Goal: Task Accomplishment & Management: Use online tool/utility

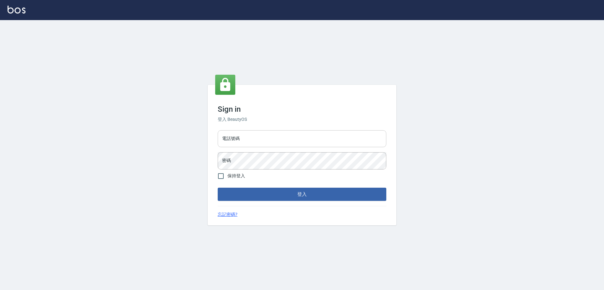
click at [289, 139] on input "電話號碼" at bounding box center [302, 138] width 169 height 17
type input "0923939755"
click at [218, 188] on button "登入" at bounding box center [302, 194] width 169 height 13
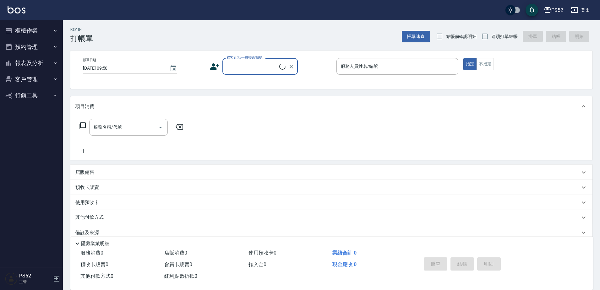
click at [457, 36] on span "結帳前確認明細" at bounding box center [461, 36] width 31 height 7
click at [446, 36] on input "結帳前確認明細" at bounding box center [439, 36] width 13 height 13
checkbox input "true"
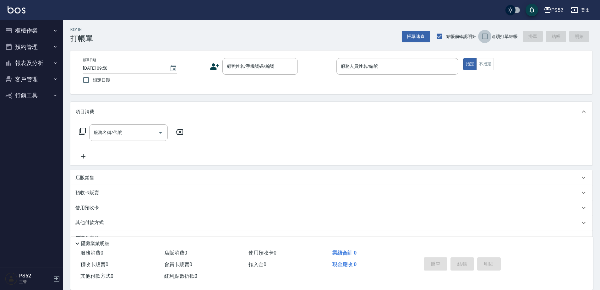
click at [485, 36] on input "連續打單結帳" at bounding box center [484, 36] width 13 height 13
checkbox input "true"
click at [448, 33] on span "結帳前確認明細" at bounding box center [461, 36] width 31 height 7
click at [446, 33] on input "結帳前確認明細" at bounding box center [439, 36] width 13 height 13
checkbox input "false"
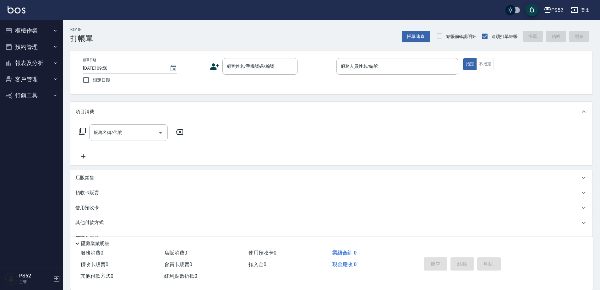
click at [43, 27] on button "櫃檯作業" at bounding box center [32, 31] width 58 height 16
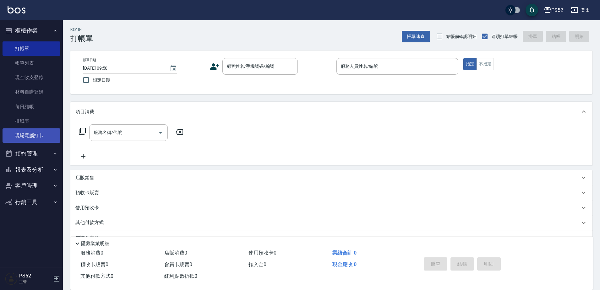
click at [26, 140] on link "現場電腦打卡" at bounding box center [32, 136] width 58 height 14
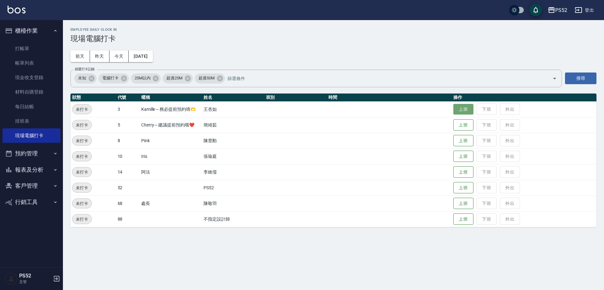
click at [468, 110] on button "上班" at bounding box center [463, 109] width 20 height 11
click at [516, 58] on div "Employee Daily Clock In 現場電腦打卡 [DATE] [DATE] [DATE] [DATE] 篩選打卡記錄 未知 電腦打卡 25M以內…" at bounding box center [333, 127] width 541 height 215
click at [458, 141] on button "上班" at bounding box center [463, 140] width 20 height 11
click at [40, 168] on button "報表及分析" at bounding box center [32, 170] width 58 height 16
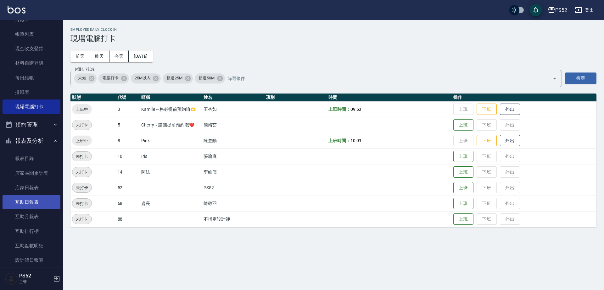
scroll to position [42, 0]
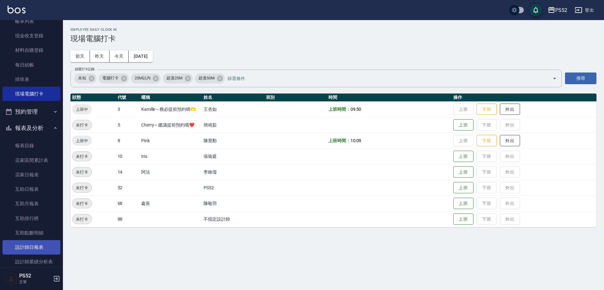
click at [39, 242] on link "設計師日報表" at bounding box center [32, 247] width 58 height 14
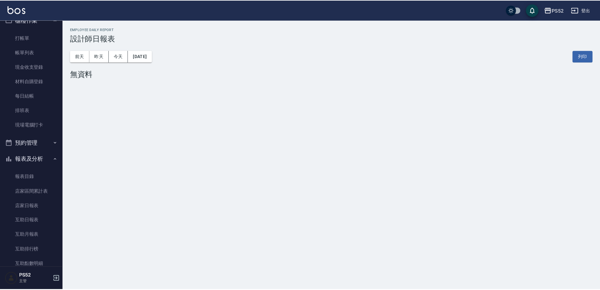
scroll to position [10, 0]
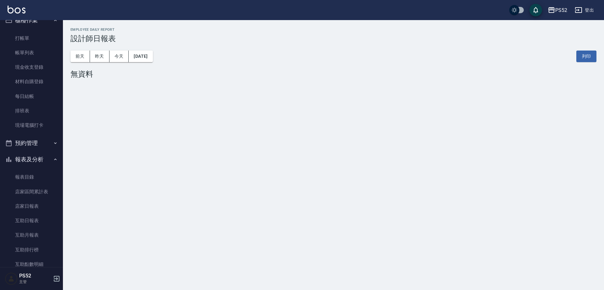
click at [45, 142] on button "預約管理" at bounding box center [32, 143] width 58 height 16
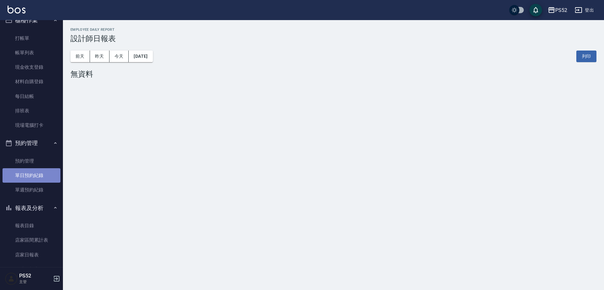
click at [46, 172] on link "單日預約紀錄" at bounding box center [32, 176] width 58 height 14
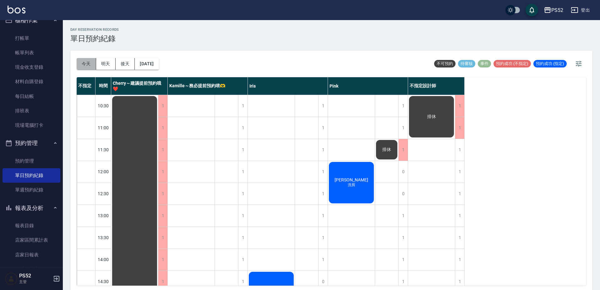
click at [89, 64] on button "今天" at bounding box center [86, 64] width 19 height 12
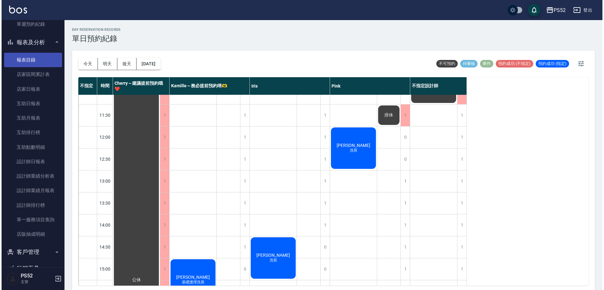
scroll to position [193, 0]
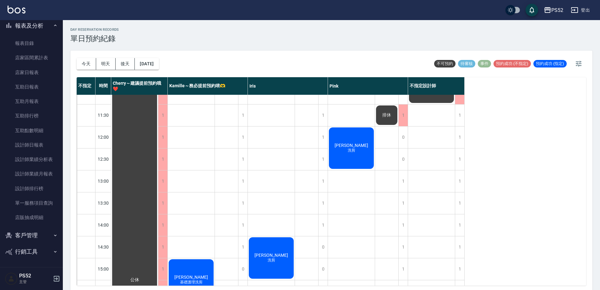
click at [33, 234] on button "客戶管理" at bounding box center [32, 236] width 58 height 16
drag, startPoint x: 30, startPoint y: 249, endPoint x: 29, endPoint y: 252, distance: 3.4
click at [30, 249] on link "客戶列表" at bounding box center [32, 253] width 58 height 14
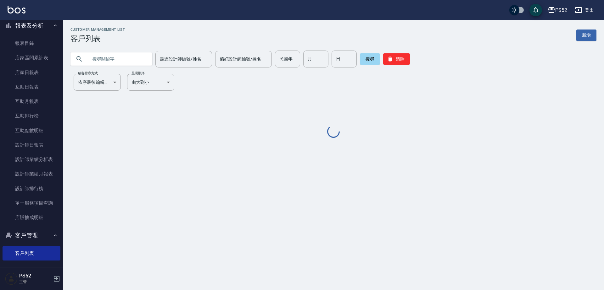
click at [107, 56] on input "text" at bounding box center [117, 59] width 59 height 17
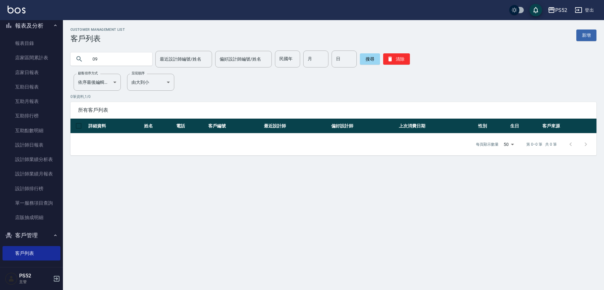
type input "0"
type input "0968997008"
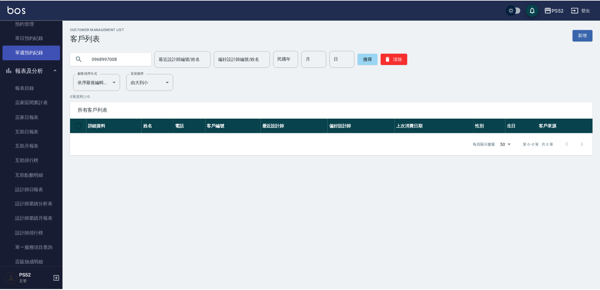
scroll to position [130, 0]
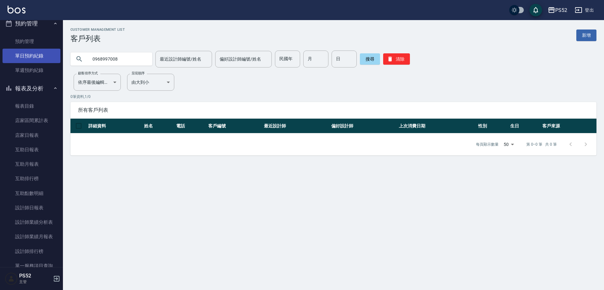
click at [39, 59] on link "單日預約紀錄" at bounding box center [32, 56] width 58 height 14
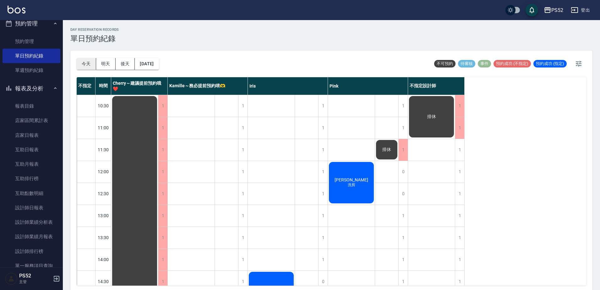
drag, startPoint x: 75, startPoint y: 61, endPoint x: 84, endPoint y: 61, distance: 8.8
click at [75, 61] on div "[DATE] [DATE] [DATE] [DATE] 不可預約 待審核 事件 預約成功 (不指定) 預約成功 (指定) 不指定 時間 Cherry～建議提前…" at bounding box center [331, 172] width 522 height 242
click at [85, 61] on button "今天" at bounding box center [86, 64] width 19 height 12
click at [114, 63] on button "明天" at bounding box center [105, 64] width 19 height 12
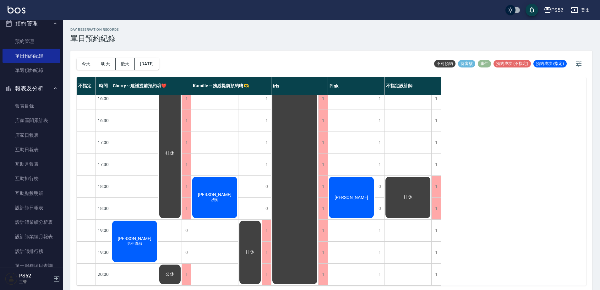
scroll to position [255, 0]
click at [125, 67] on button "後天" at bounding box center [125, 64] width 19 height 12
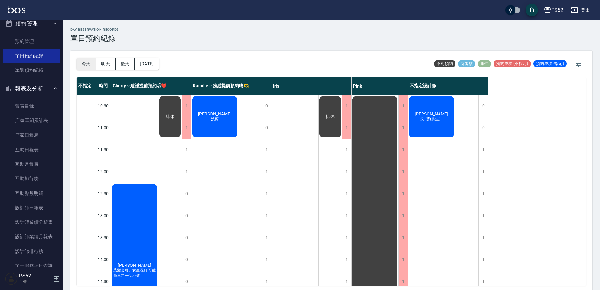
click at [88, 65] on button "今天" at bounding box center [86, 64] width 19 height 12
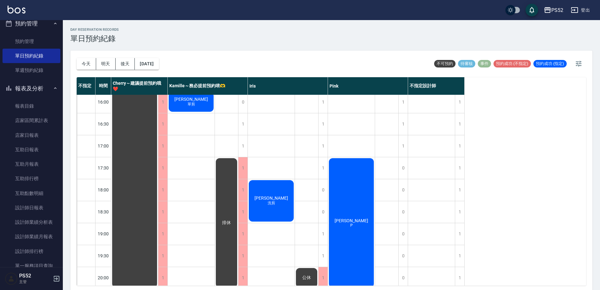
scroll to position [255, 0]
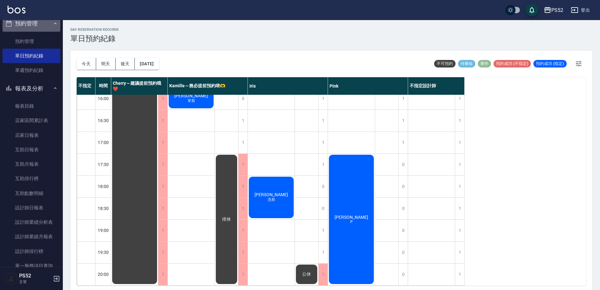
click at [42, 25] on button "預約管理" at bounding box center [32, 23] width 58 height 16
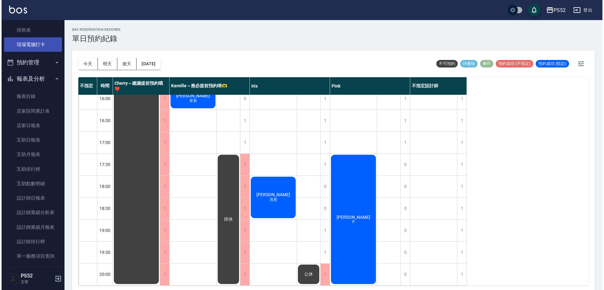
scroll to position [88, 0]
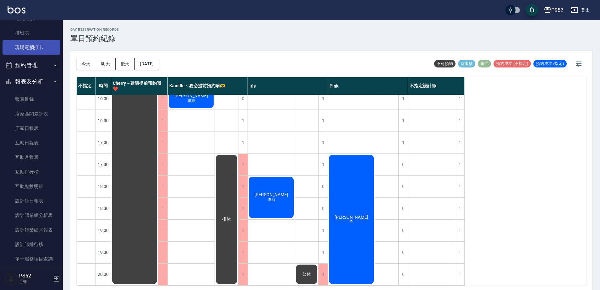
click at [42, 44] on link "現場電腦打卡" at bounding box center [32, 47] width 58 height 14
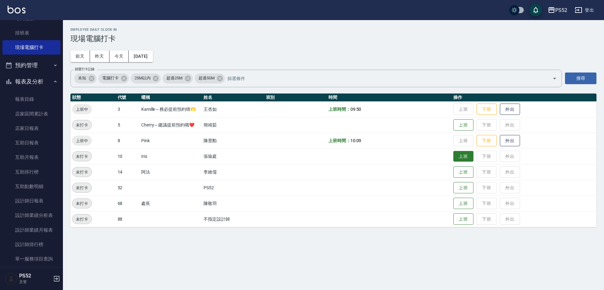
click at [456, 155] on button "上班" at bounding box center [463, 156] width 20 height 11
